Goal: Find specific page/section: Find specific page/section

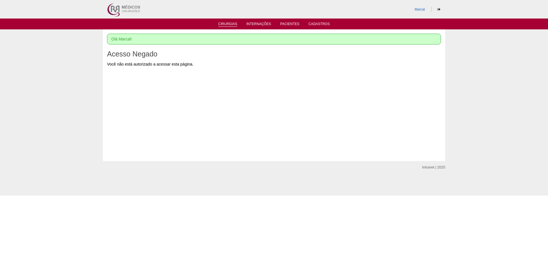
click at [230, 23] on link "Cirurgias" at bounding box center [227, 24] width 19 height 5
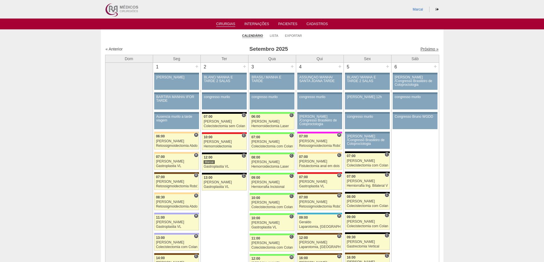
click at [422, 48] on link "Próximo »" at bounding box center [429, 49] width 18 height 5
